Goal: Information Seeking & Learning: Learn about a topic

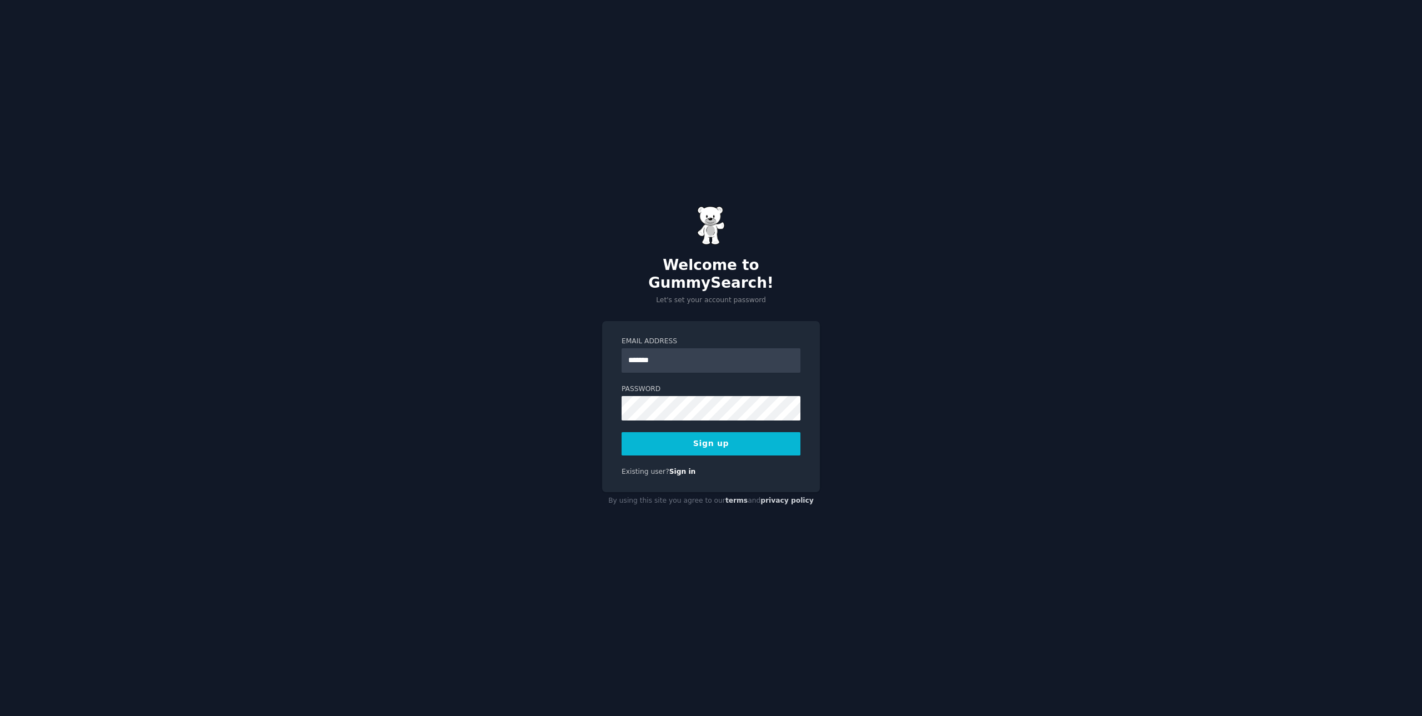
type input "**********"
click at [622, 432] on button "Sign up" at bounding box center [711, 443] width 179 height 23
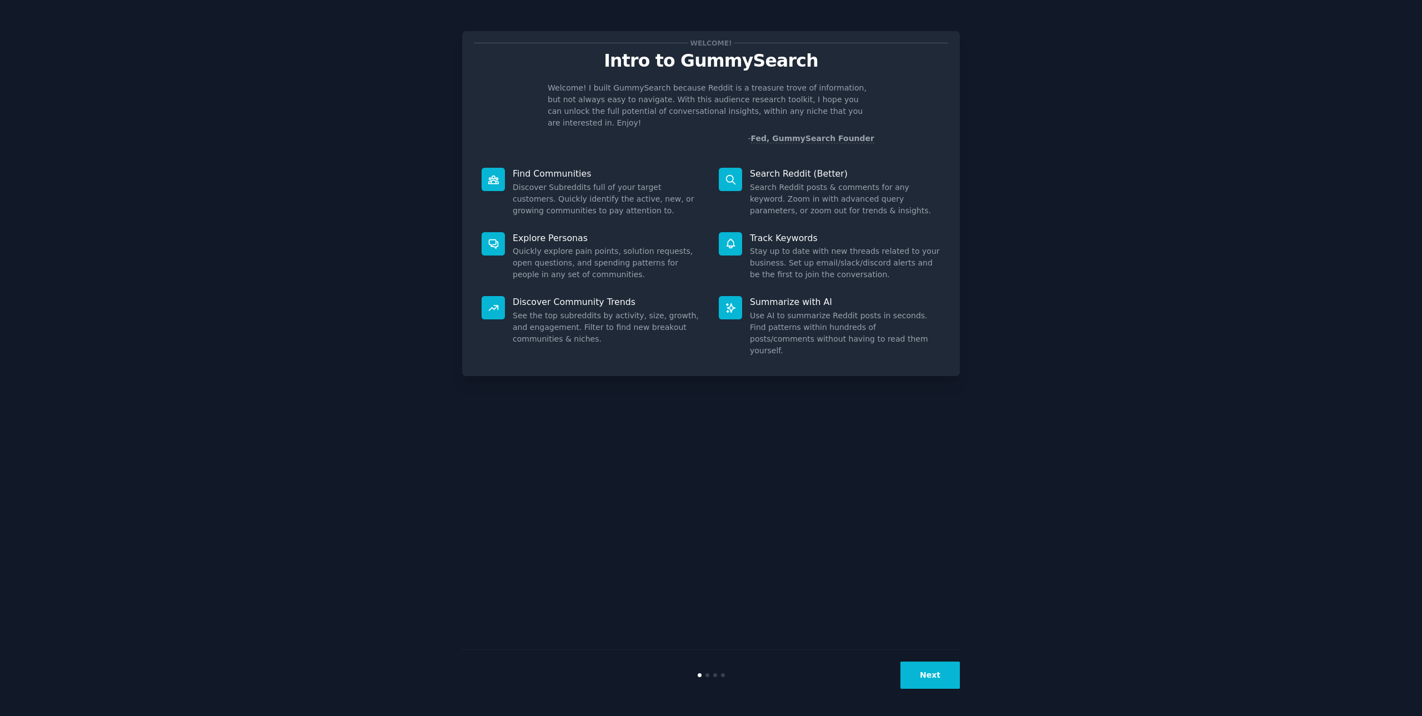
click at [950, 679] on button "Next" at bounding box center [929, 675] width 59 height 27
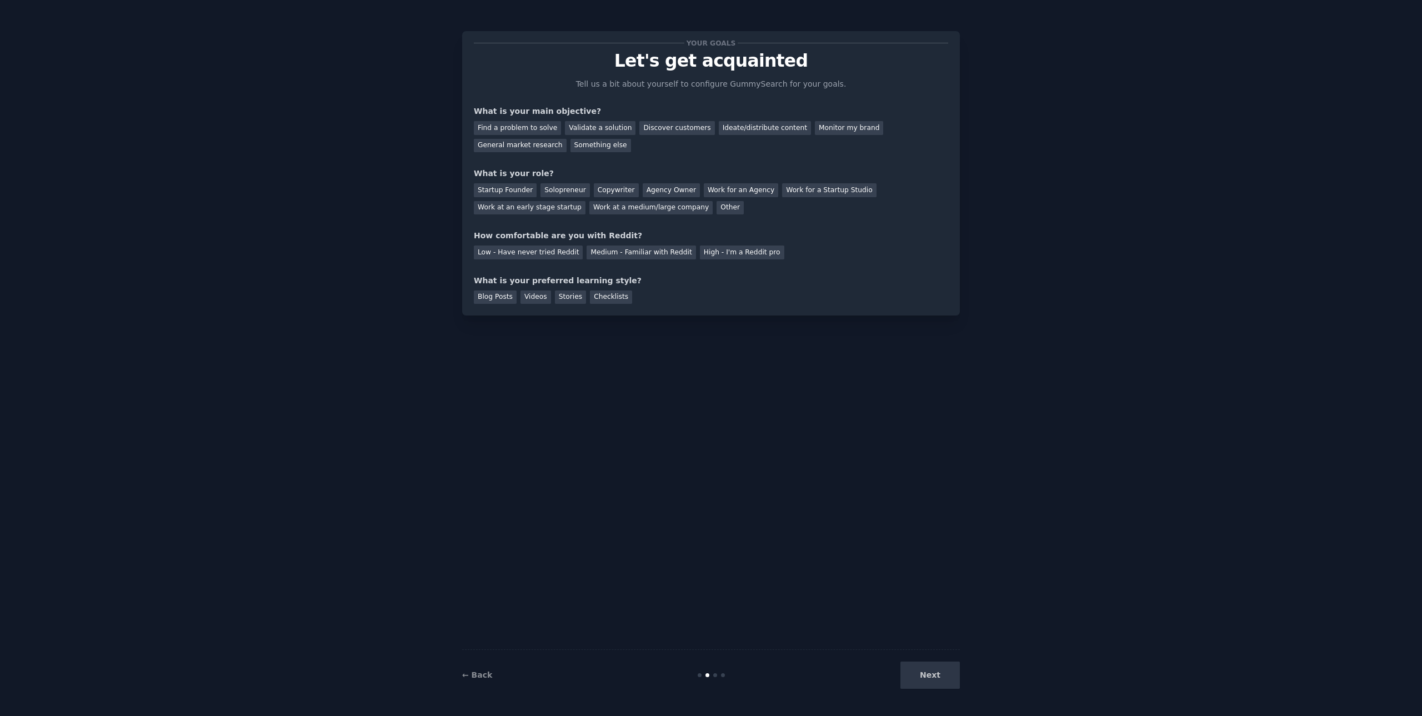
click at [950, 679] on div "Next" at bounding box center [877, 675] width 166 height 27
click at [744, 133] on div "Ideate/distribute content" at bounding box center [765, 128] width 92 height 14
click at [567, 139] on div "General market research" at bounding box center [520, 146] width 93 height 14
click at [741, 127] on div "Ideate/distribute content" at bounding box center [765, 128] width 92 height 14
click at [589, 213] on div "Work at a medium/large company" at bounding box center [650, 208] width 123 height 14
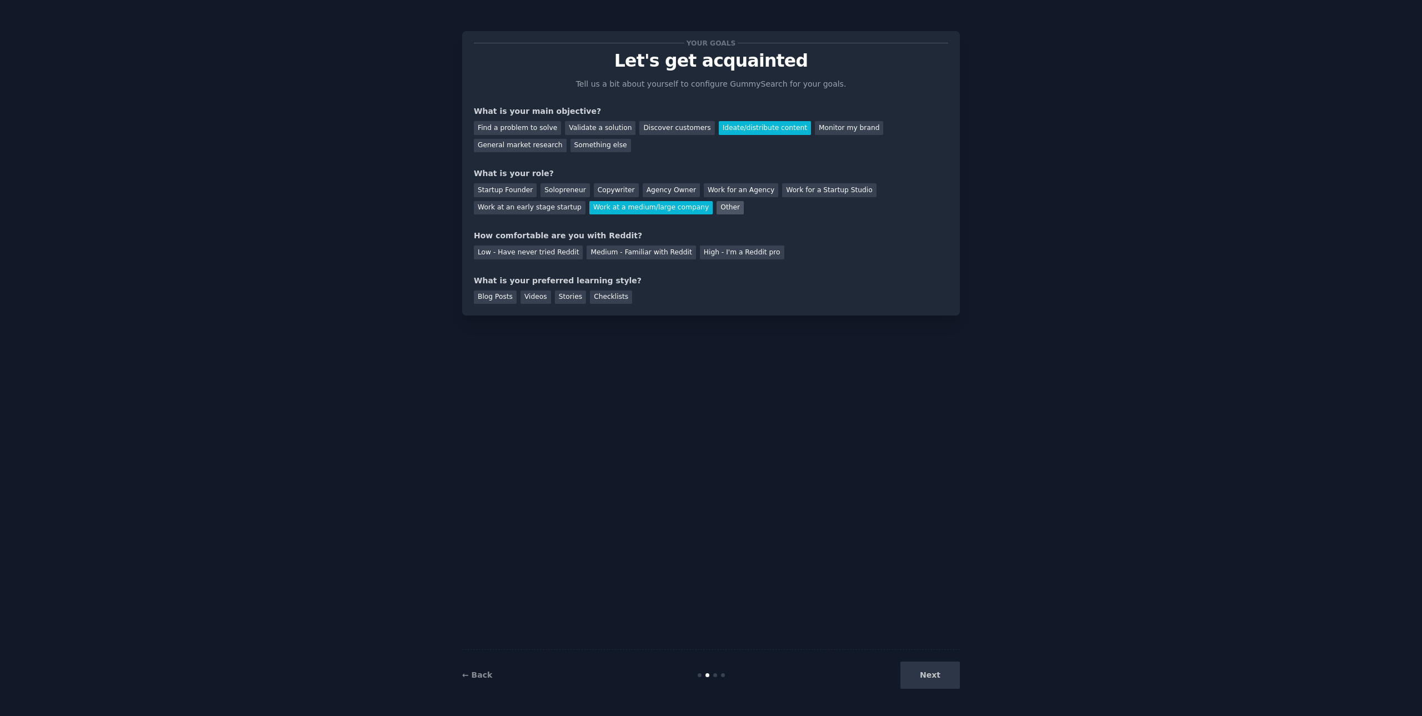
click at [717, 203] on div "Other" at bounding box center [730, 208] width 27 height 14
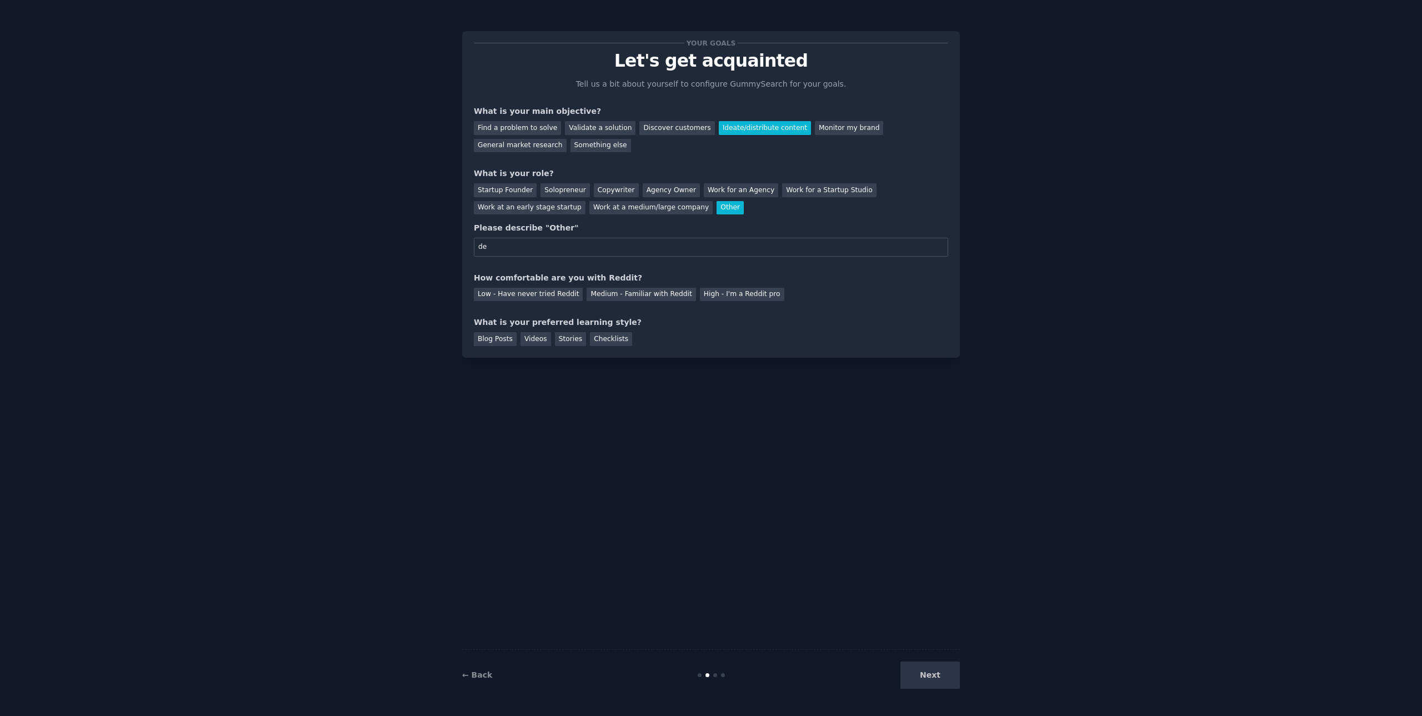
type input "d"
type input "back end developer"
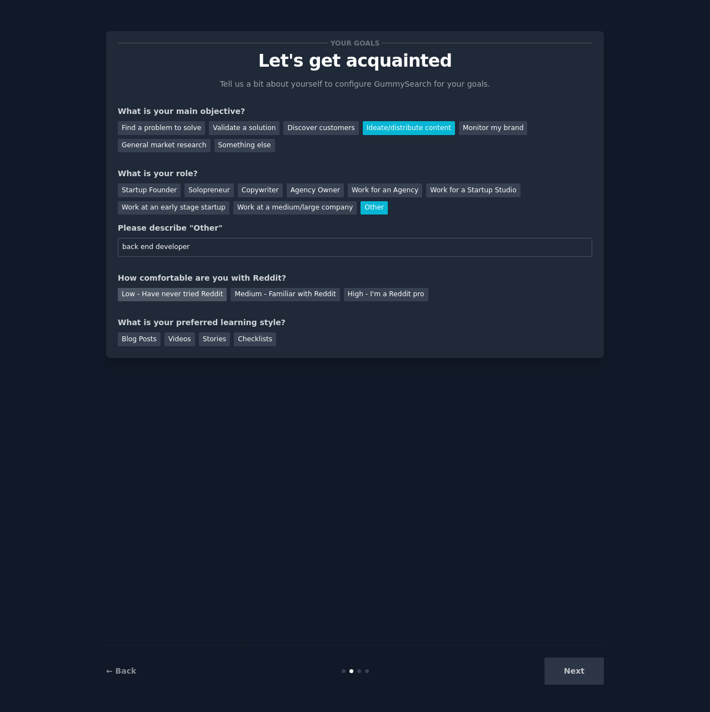
click at [198, 299] on div "Low - Have never tried Reddit" at bounding box center [172, 295] width 109 height 14
click at [186, 339] on div "Videos" at bounding box center [179, 339] width 31 height 14
click at [148, 339] on div "Blog Posts" at bounding box center [139, 339] width 43 height 14
click at [183, 340] on div "Videos" at bounding box center [179, 339] width 31 height 14
click at [574, 671] on button "Next" at bounding box center [573, 670] width 59 height 27
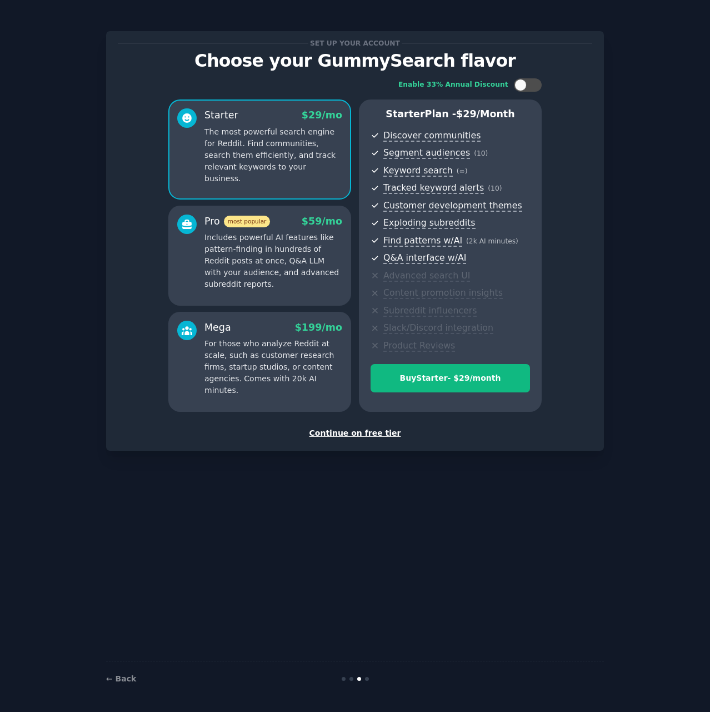
click at [381, 430] on div "Continue on free tier" at bounding box center [355, 433] width 474 height 12
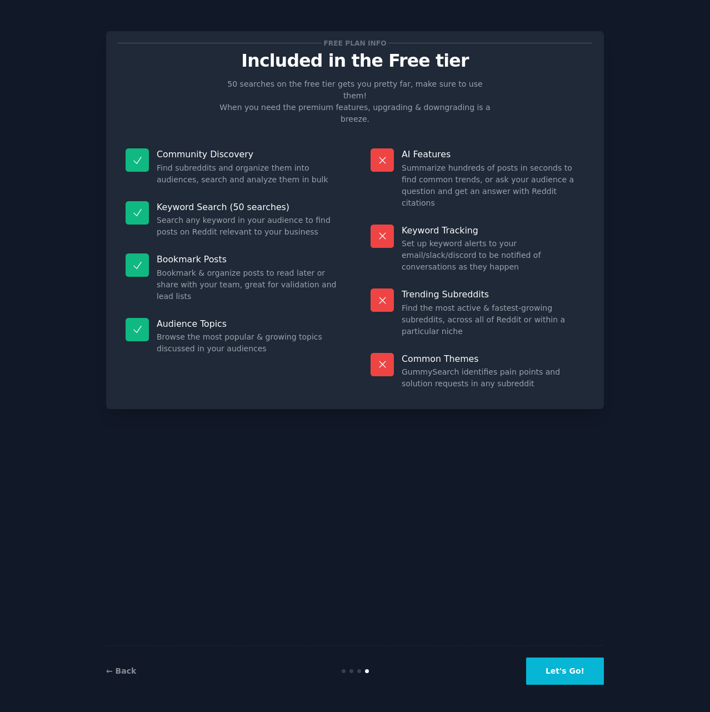
click at [583, 678] on button "Let's Go!" at bounding box center [565, 670] width 78 height 27
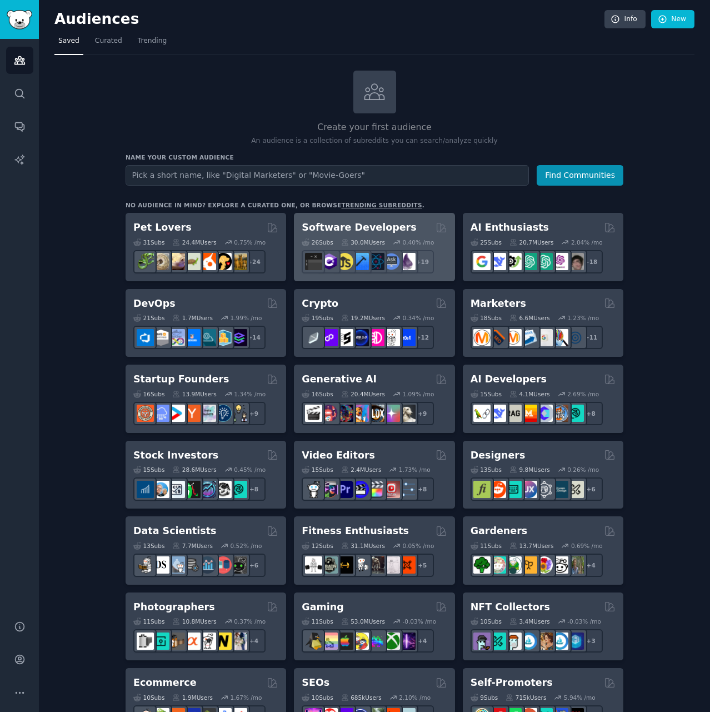
click at [378, 233] on h2 "Software Developers" at bounding box center [359, 228] width 114 height 14
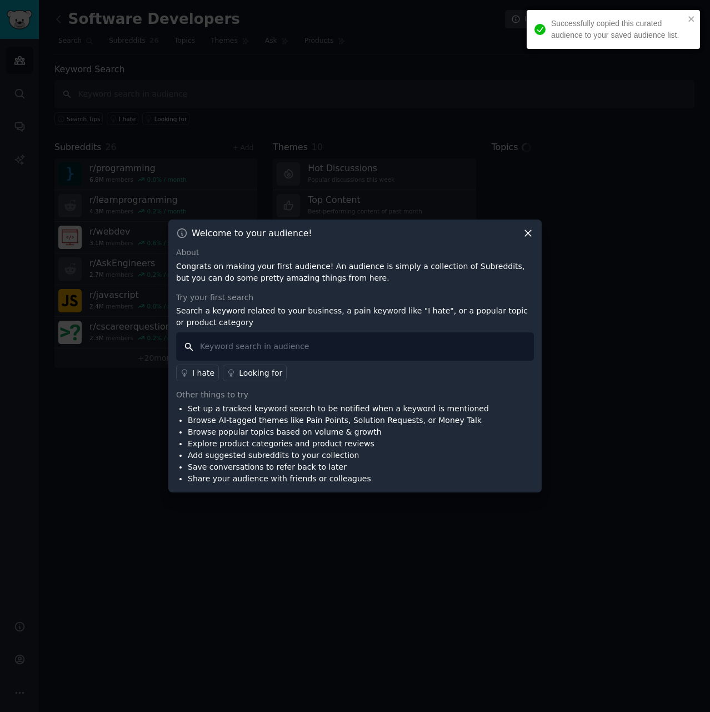
click at [285, 343] on input "text" at bounding box center [355, 346] width 358 height 28
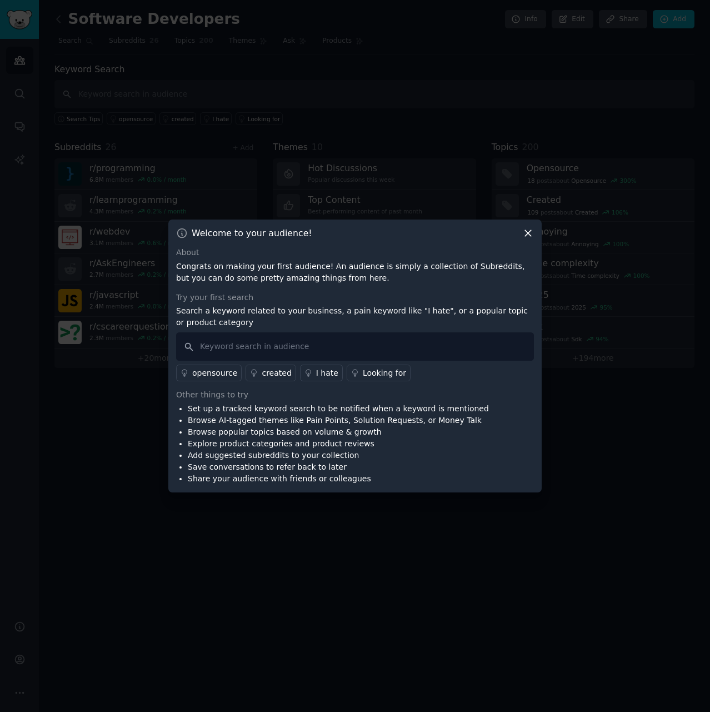
click at [530, 236] on icon at bounding box center [528, 234] width 6 height 6
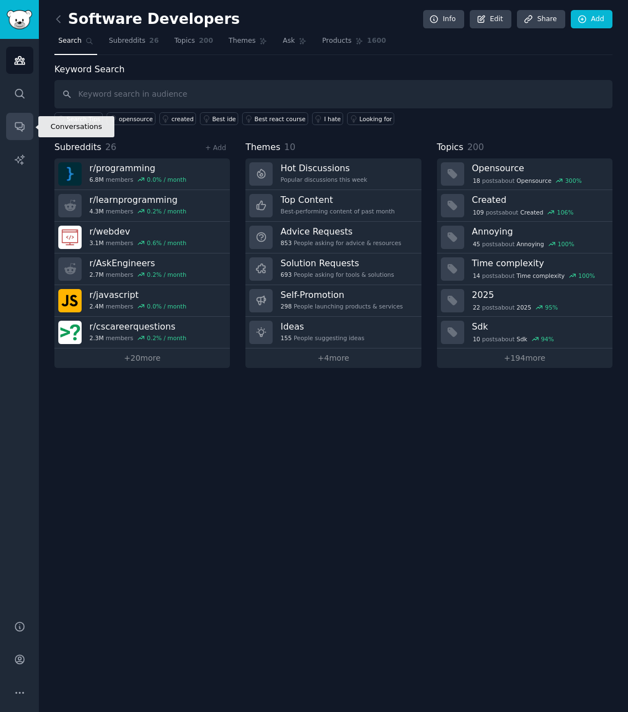
click at [30, 132] on link "Conversations" at bounding box center [19, 126] width 27 height 27
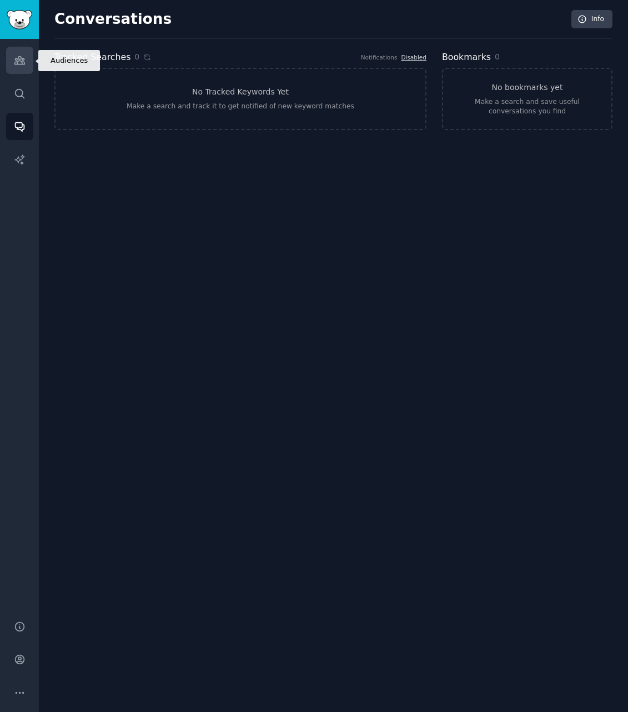
click at [31, 57] on link "Audiences" at bounding box center [19, 60] width 27 height 27
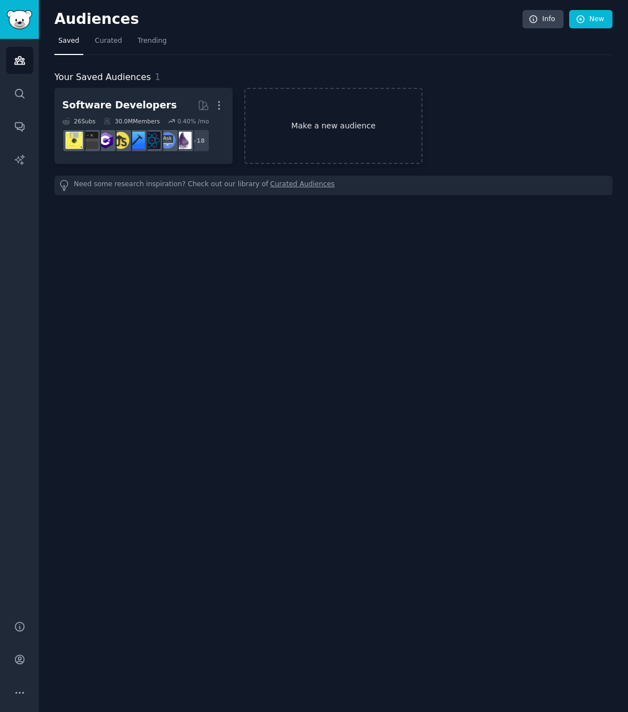
click at [312, 134] on link "Make a new audience" at bounding box center [333, 126] width 178 height 76
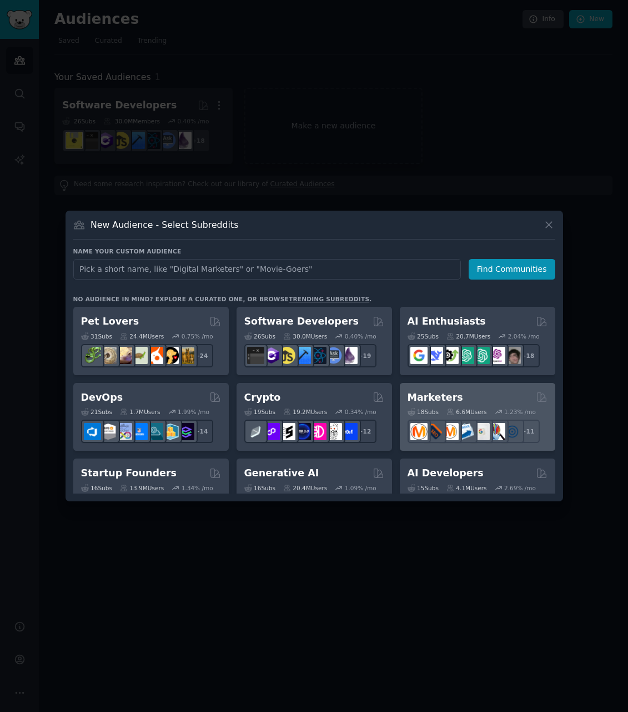
click at [445, 396] on h2 "Marketers" at bounding box center [436, 397] width 56 height 14
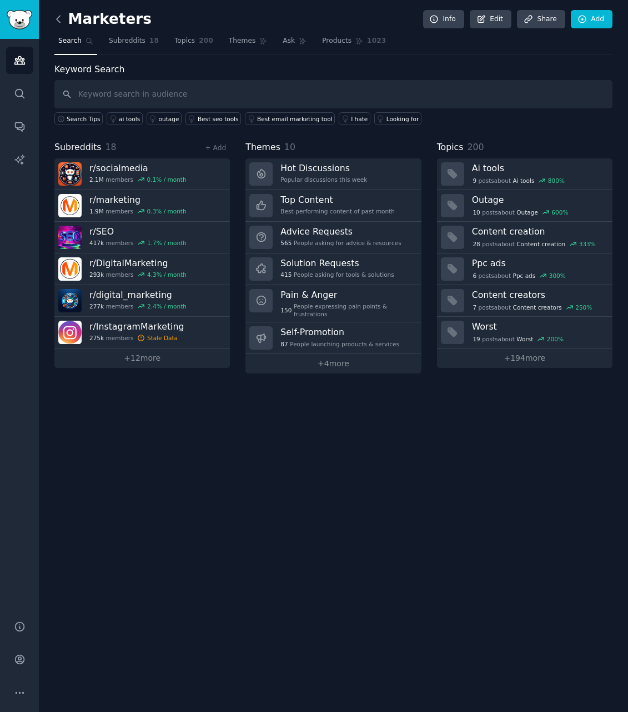
click at [60, 16] on icon at bounding box center [58, 19] width 3 height 7
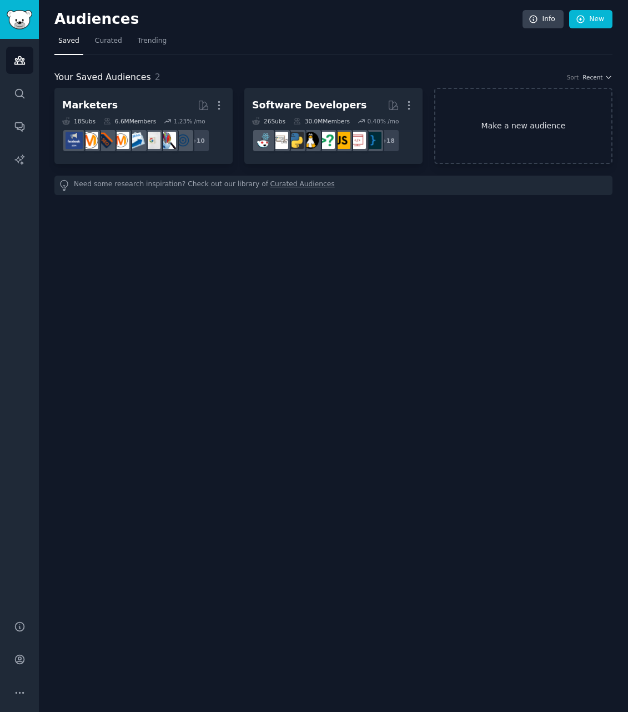
click at [504, 138] on link "Make a new audience" at bounding box center [523, 126] width 178 height 76
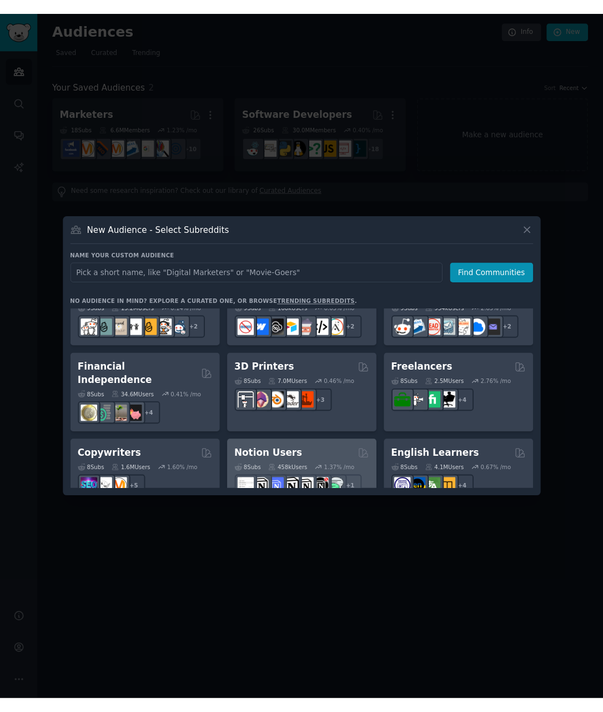
scroll to position [555, 0]
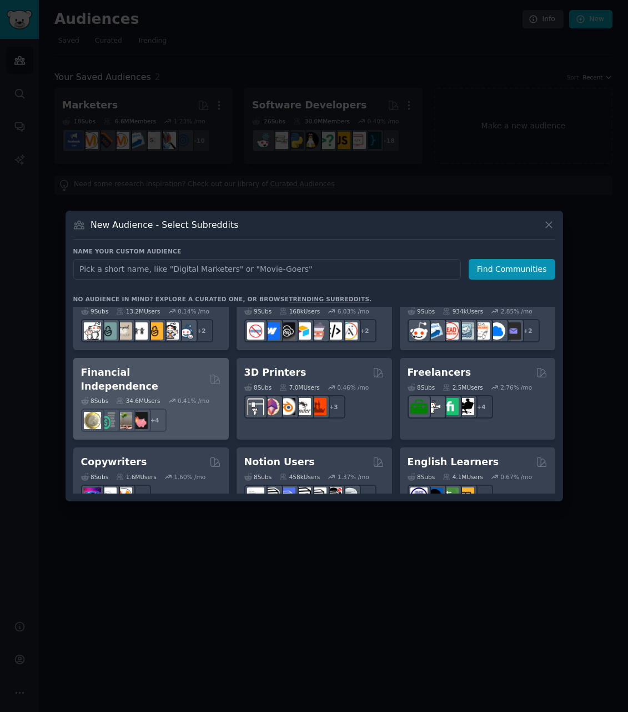
click at [163, 372] on h2 "Financial Independence" at bounding box center [143, 378] width 124 height 27
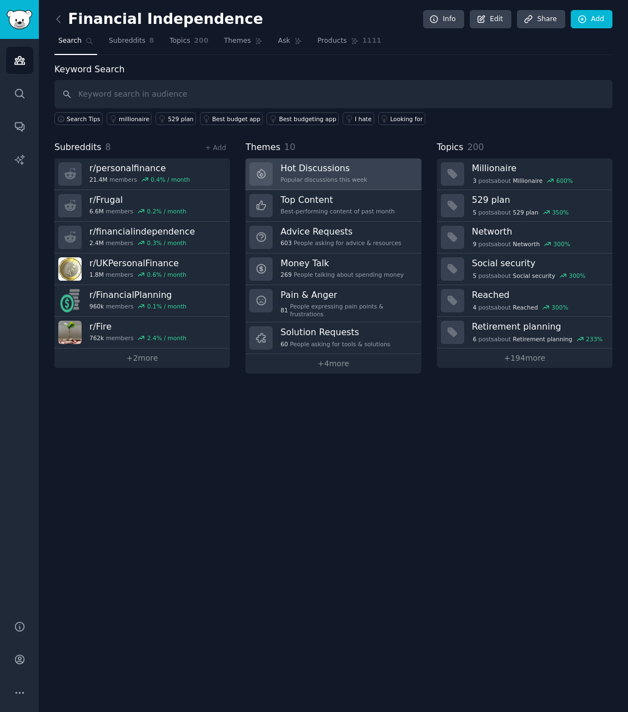
click at [353, 172] on h3 "Hot Discussions" at bounding box center [323, 168] width 87 height 12
click at [57, 15] on icon at bounding box center [59, 19] width 12 height 12
